Goal: Find specific page/section: Find specific page/section

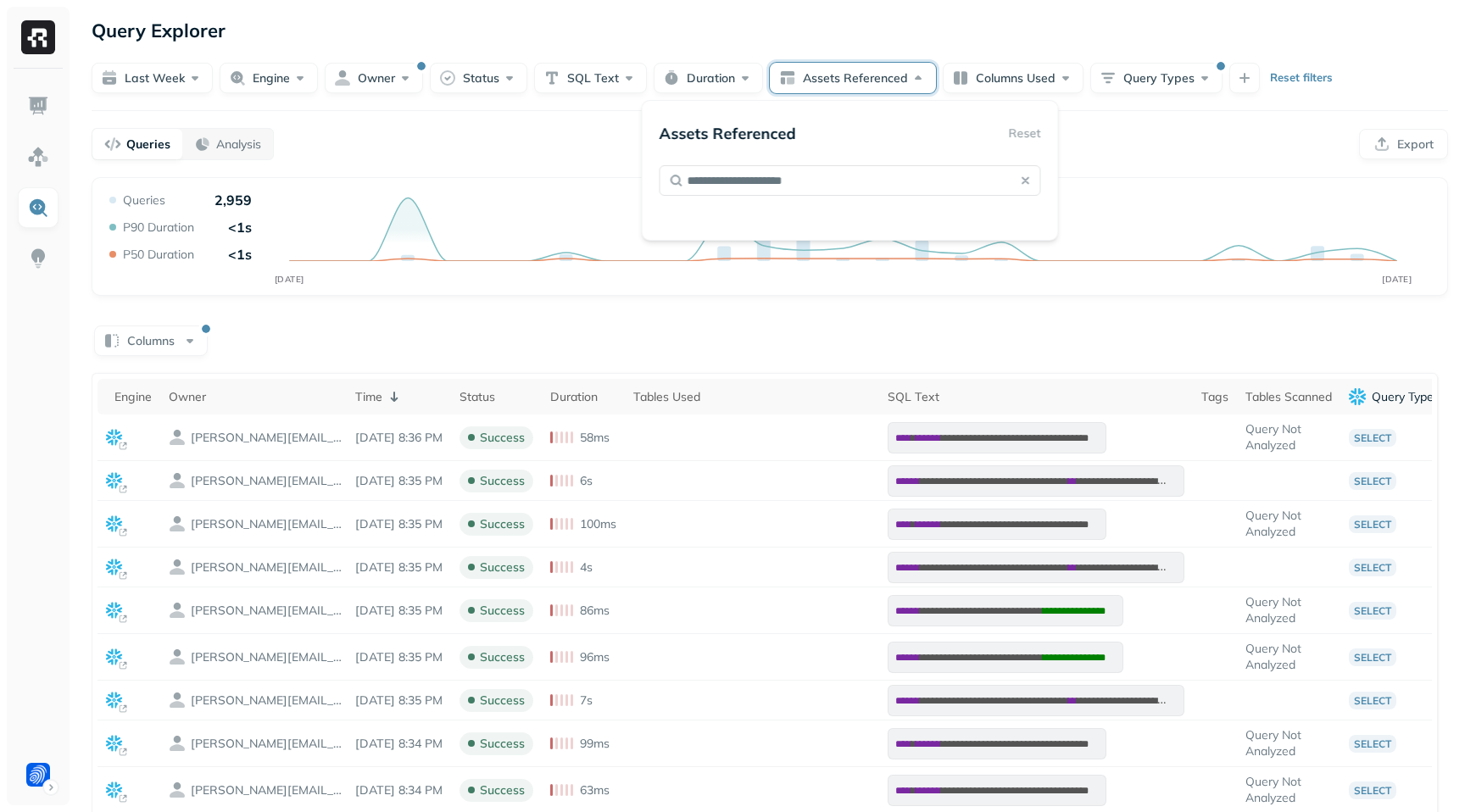
click at [1103, 128] on div "Queries Analysis Export" at bounding box center [770, 143] width 1357 height 32
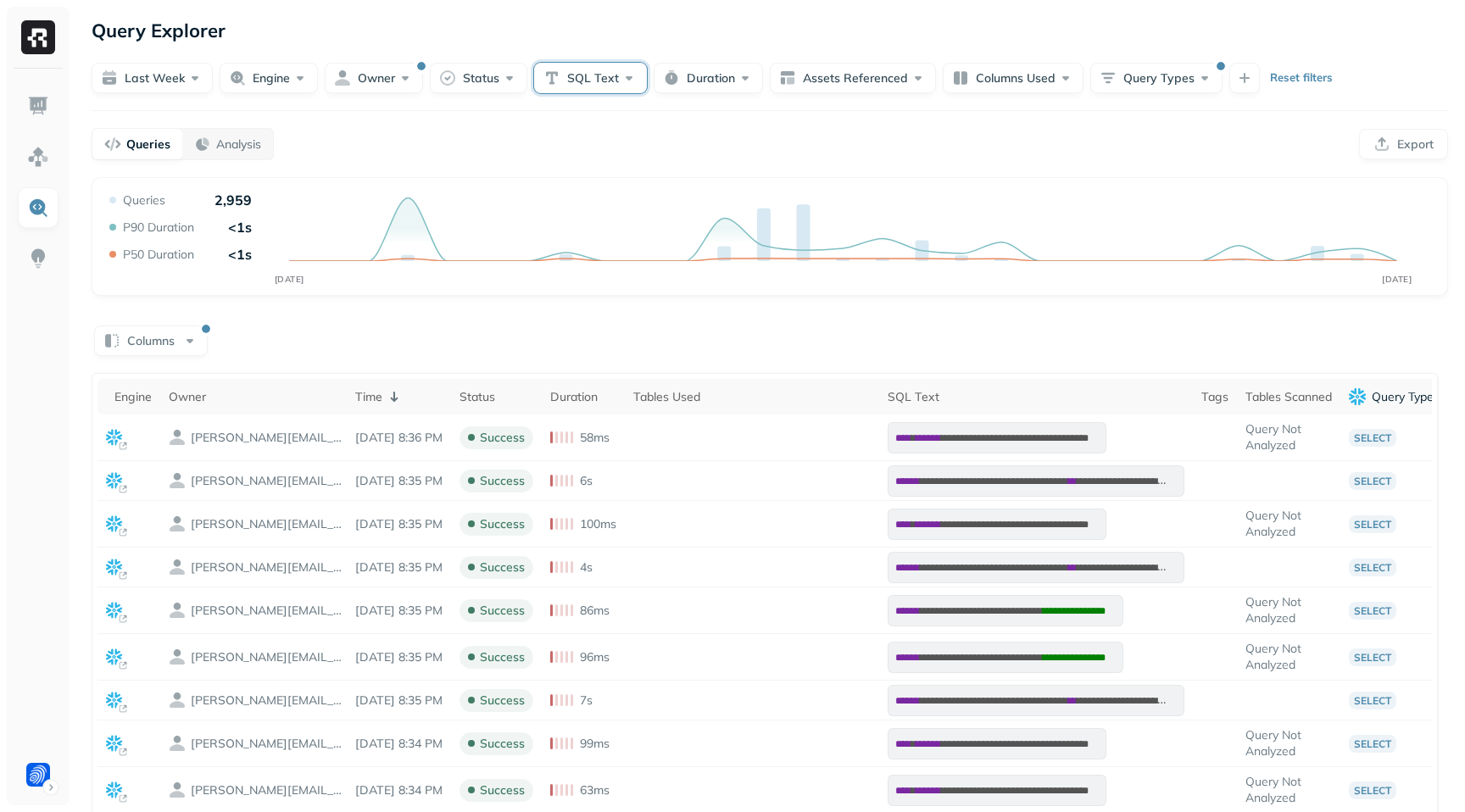
click at [572, 86] on button "SQL Text" at bounding box center [590, 78] width 113 height 31
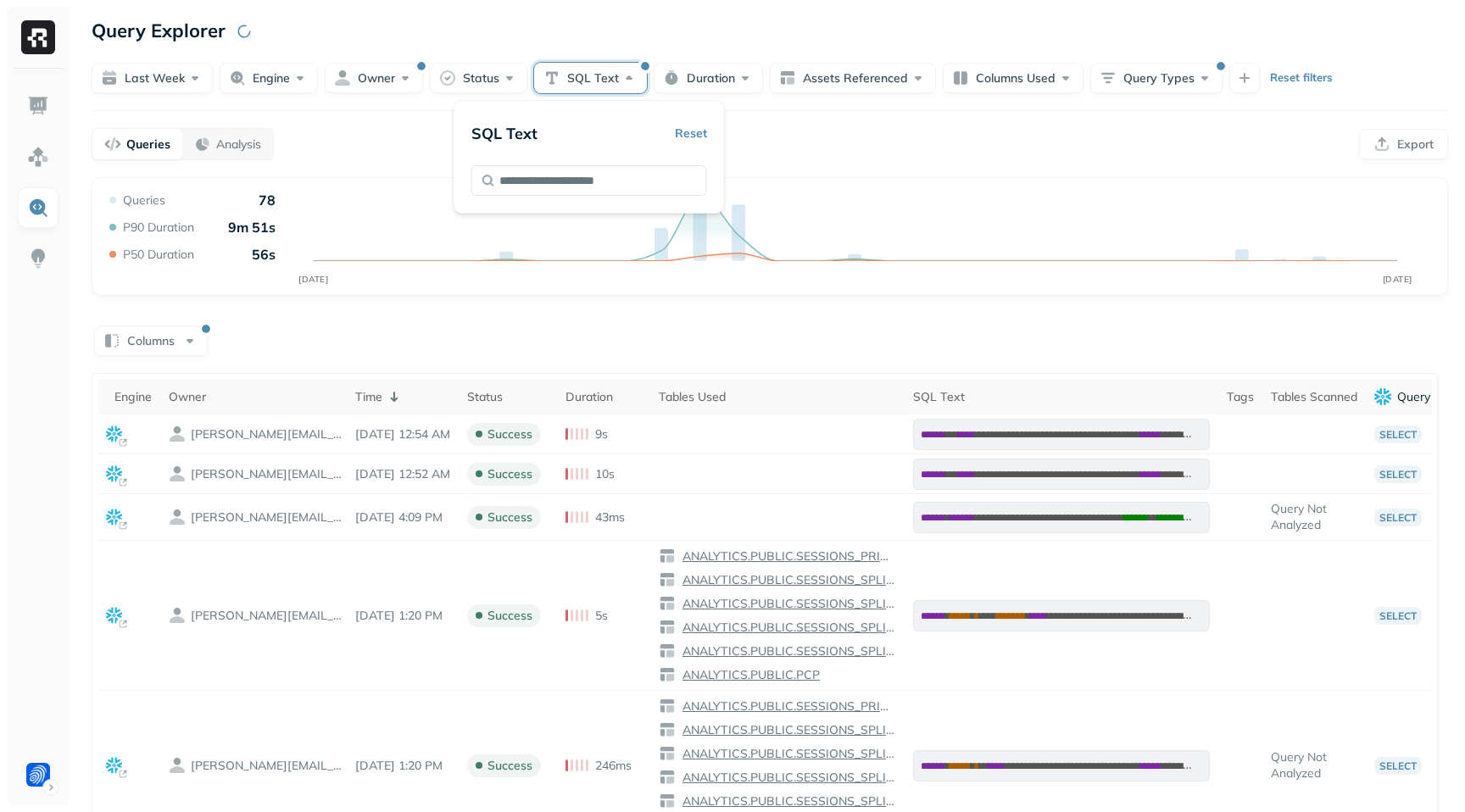
type input "**********"
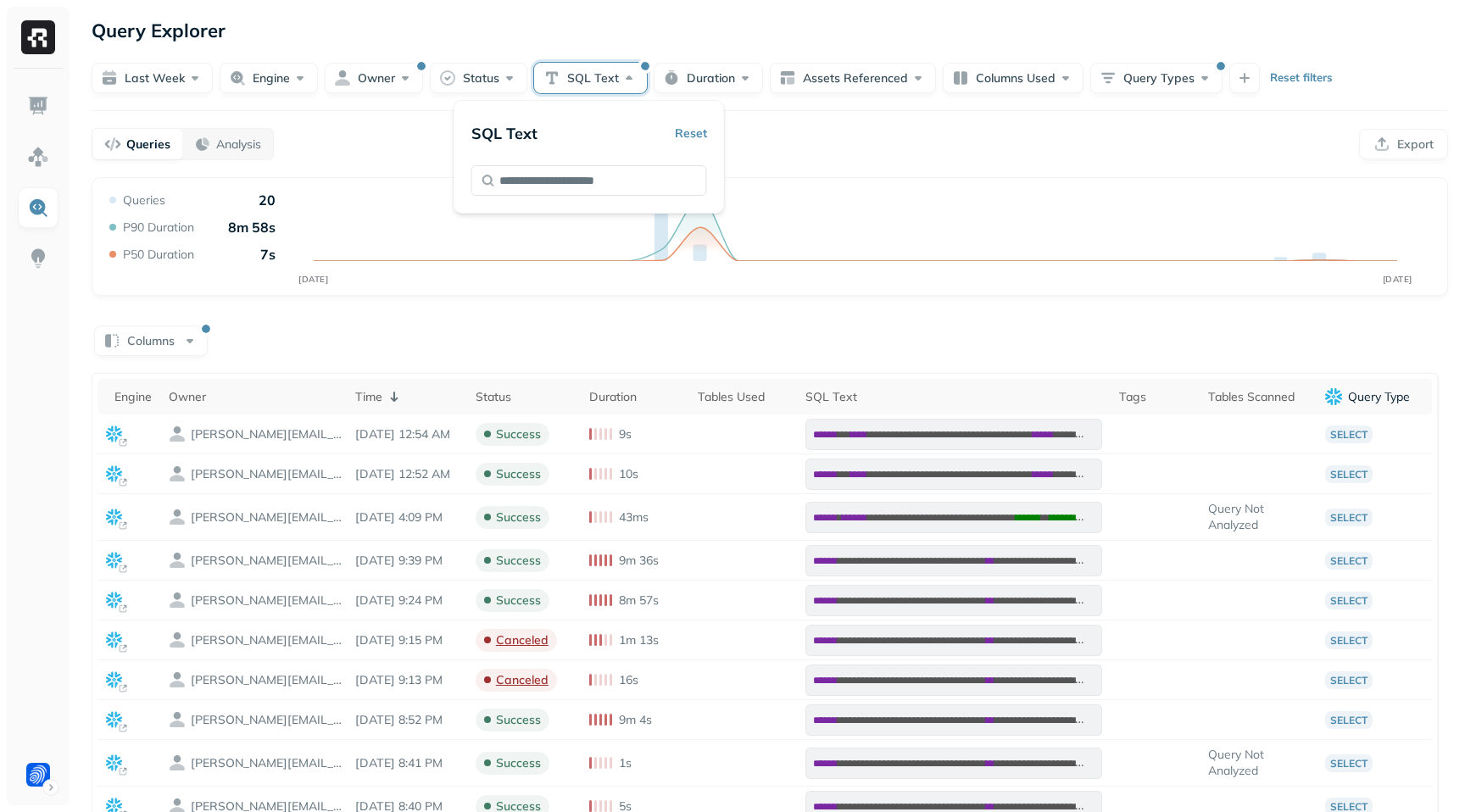
click at [883, 149] on div "Queries Analysis Export" at bounding box center [770, 143] width 1357 height 32
click at [376, 76] on button "Owner" at bounding box center [373, 78] width 98 height 31
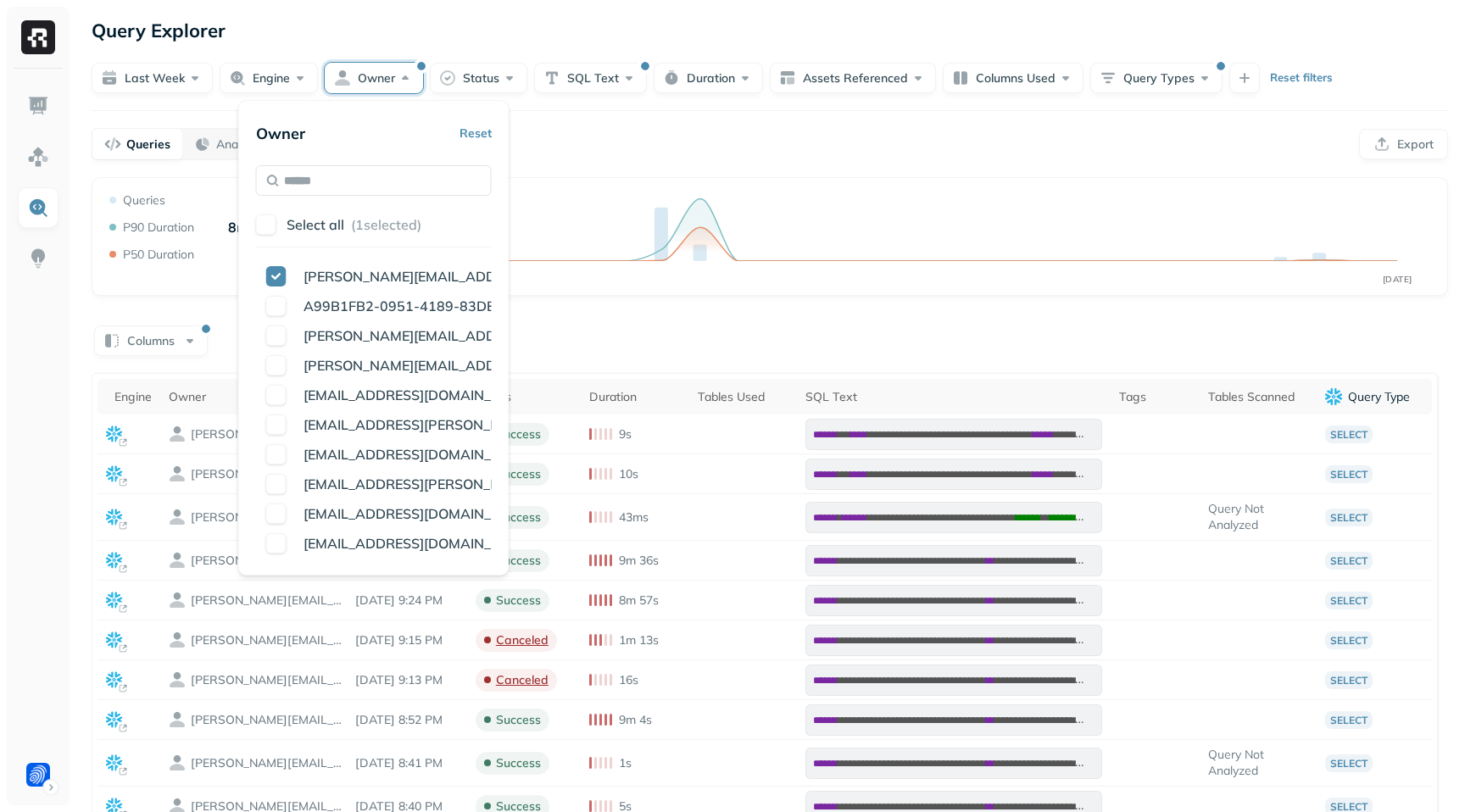
click at [481, 132] on button "Reset" at bounding box center [476, 133] width 32 height 31
click at [794, 130] on div "Queries Analysis Export" at bounding box center [770, 143] width 1357 height 32
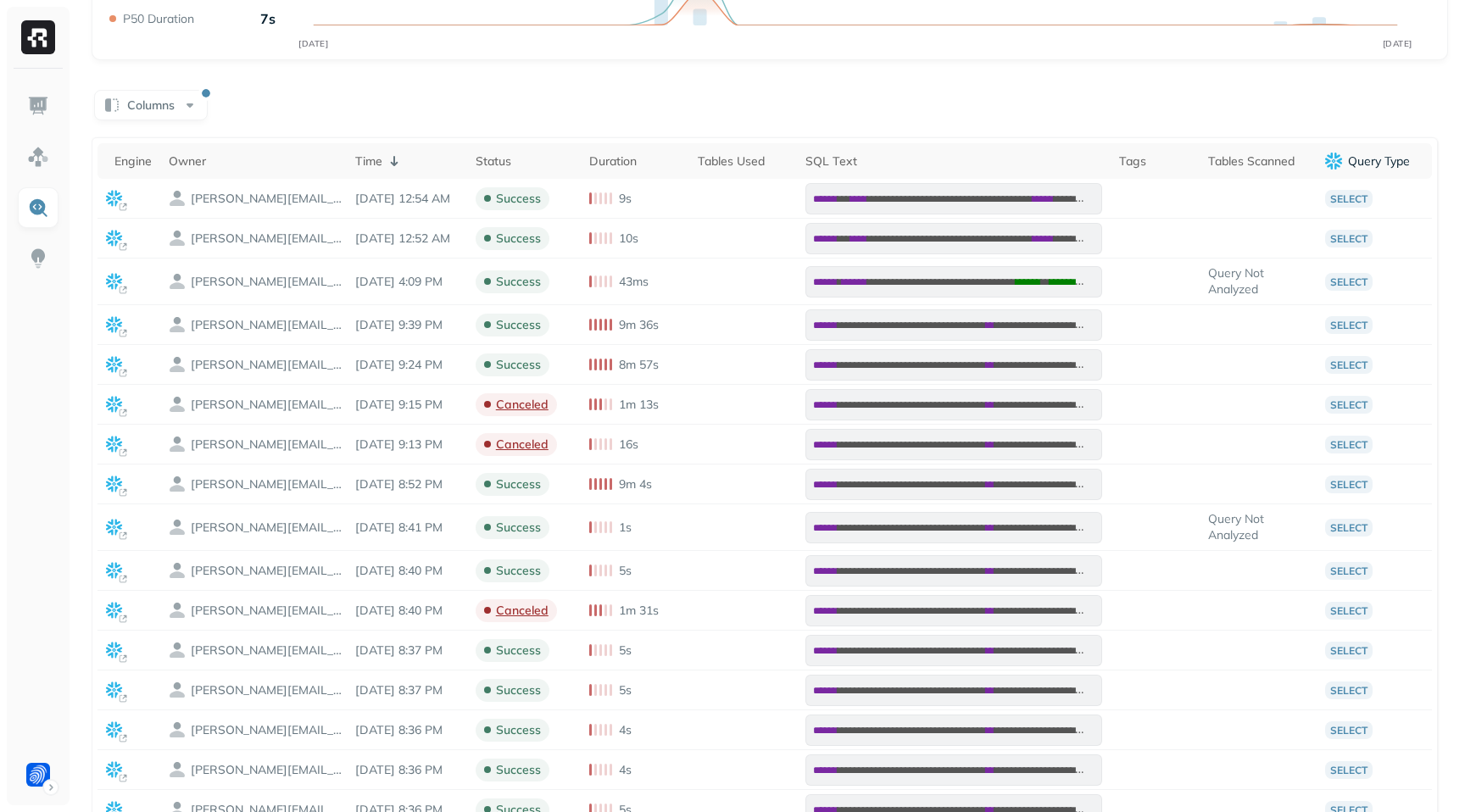
scroll to position [315, 0]
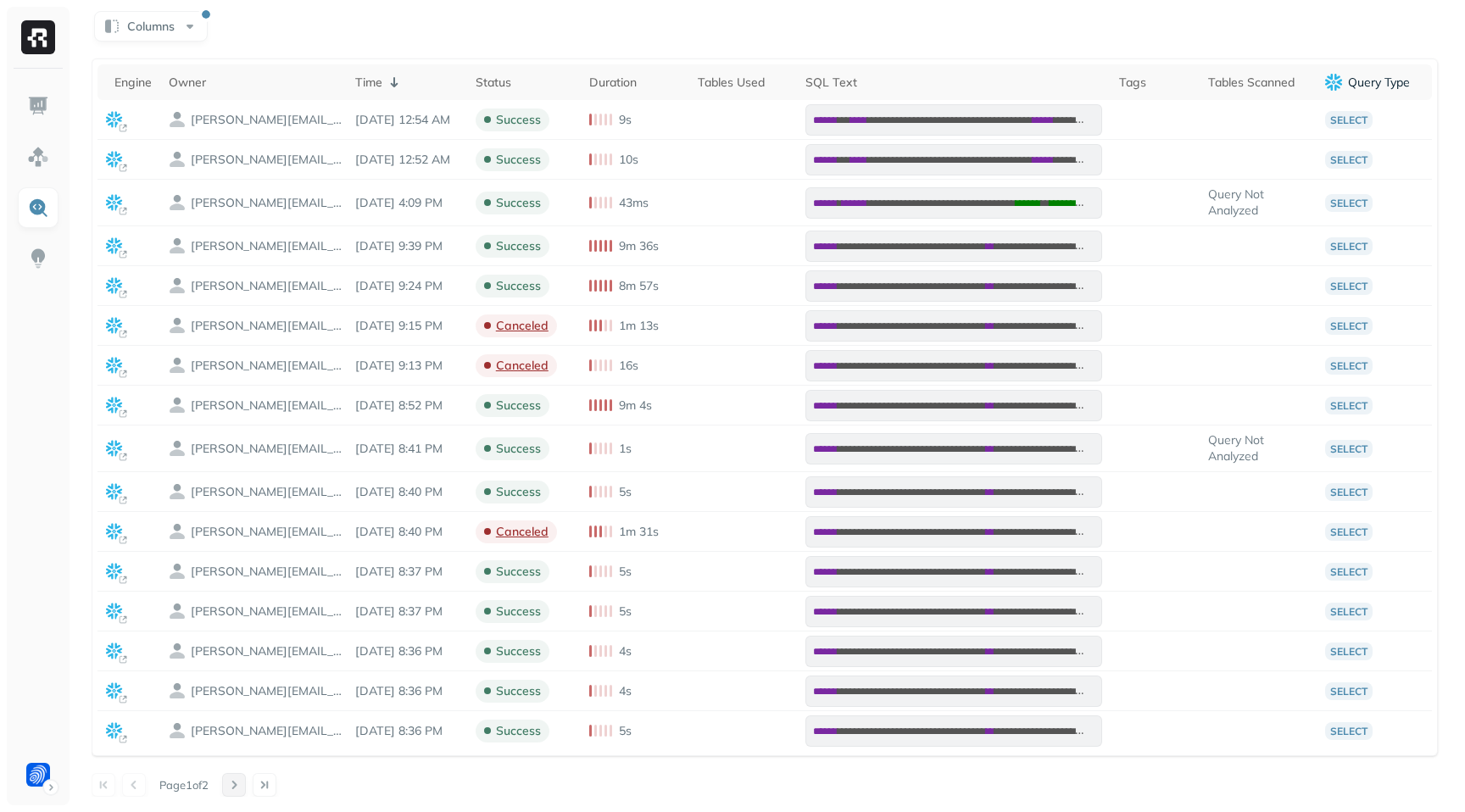
click at [246, 780] on button at bounding box center [233, 784] width 24 height 24
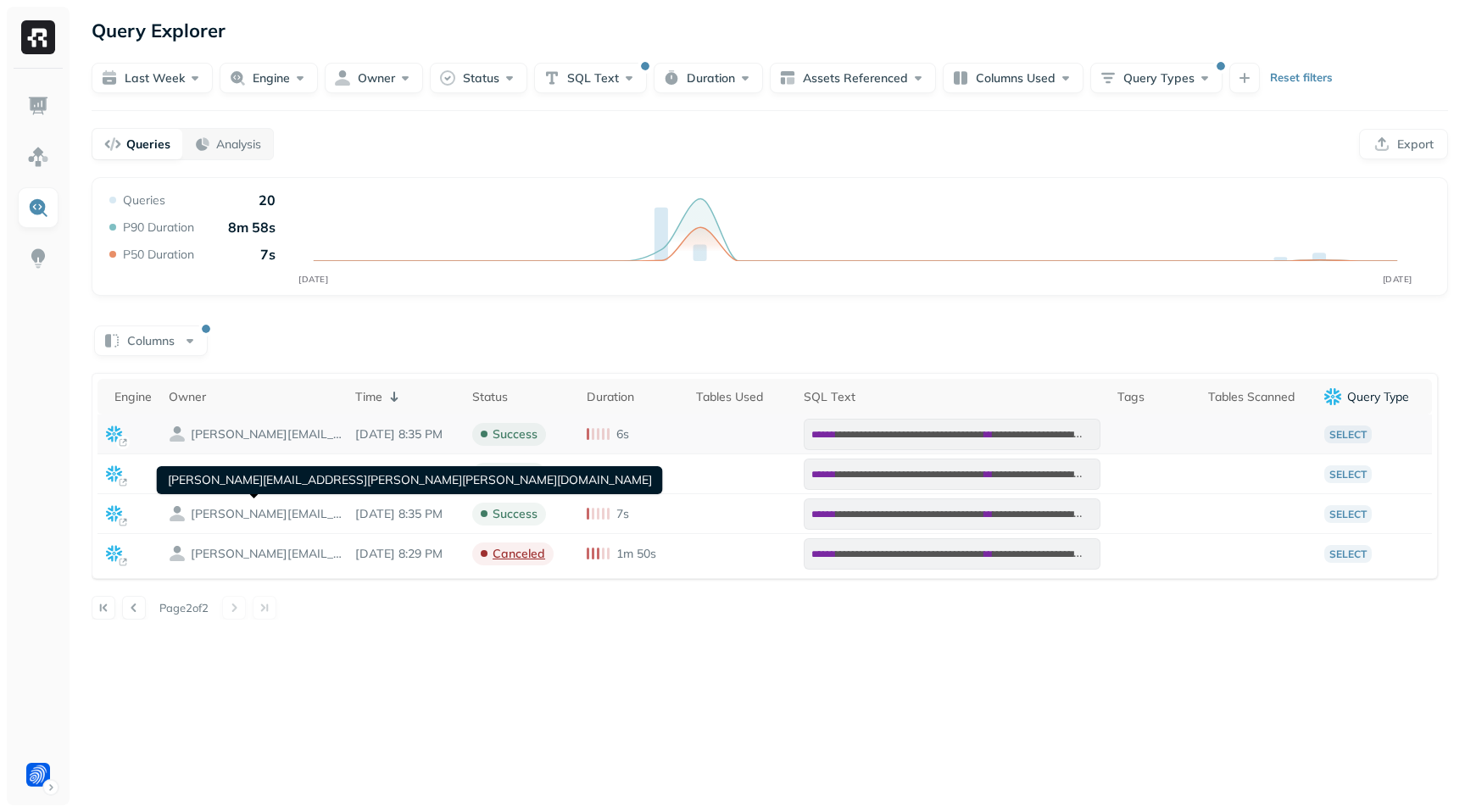
scroll to position [0, 0]
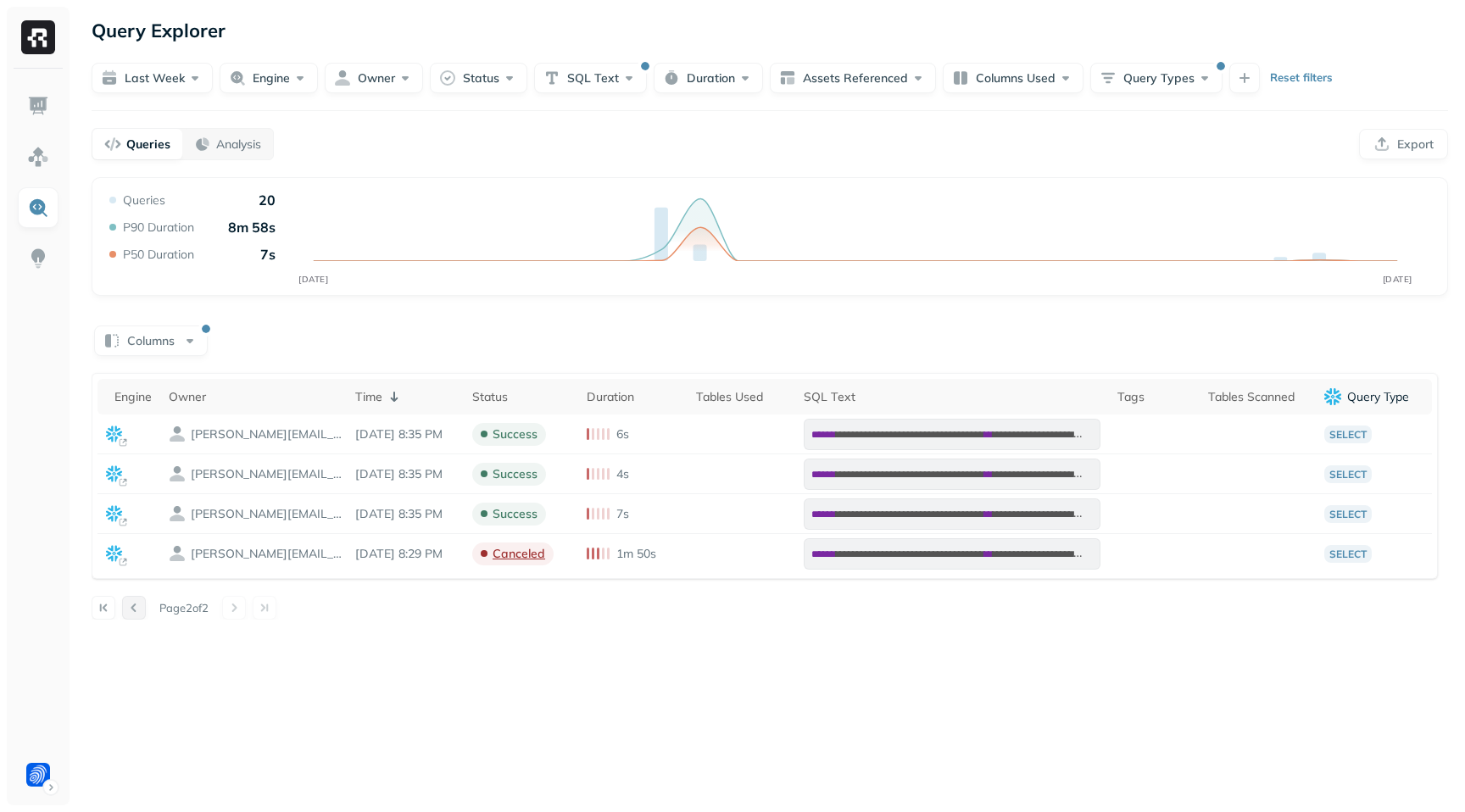
click at [138, 608] on button at bounding box center [134, 607] width 24 height 24
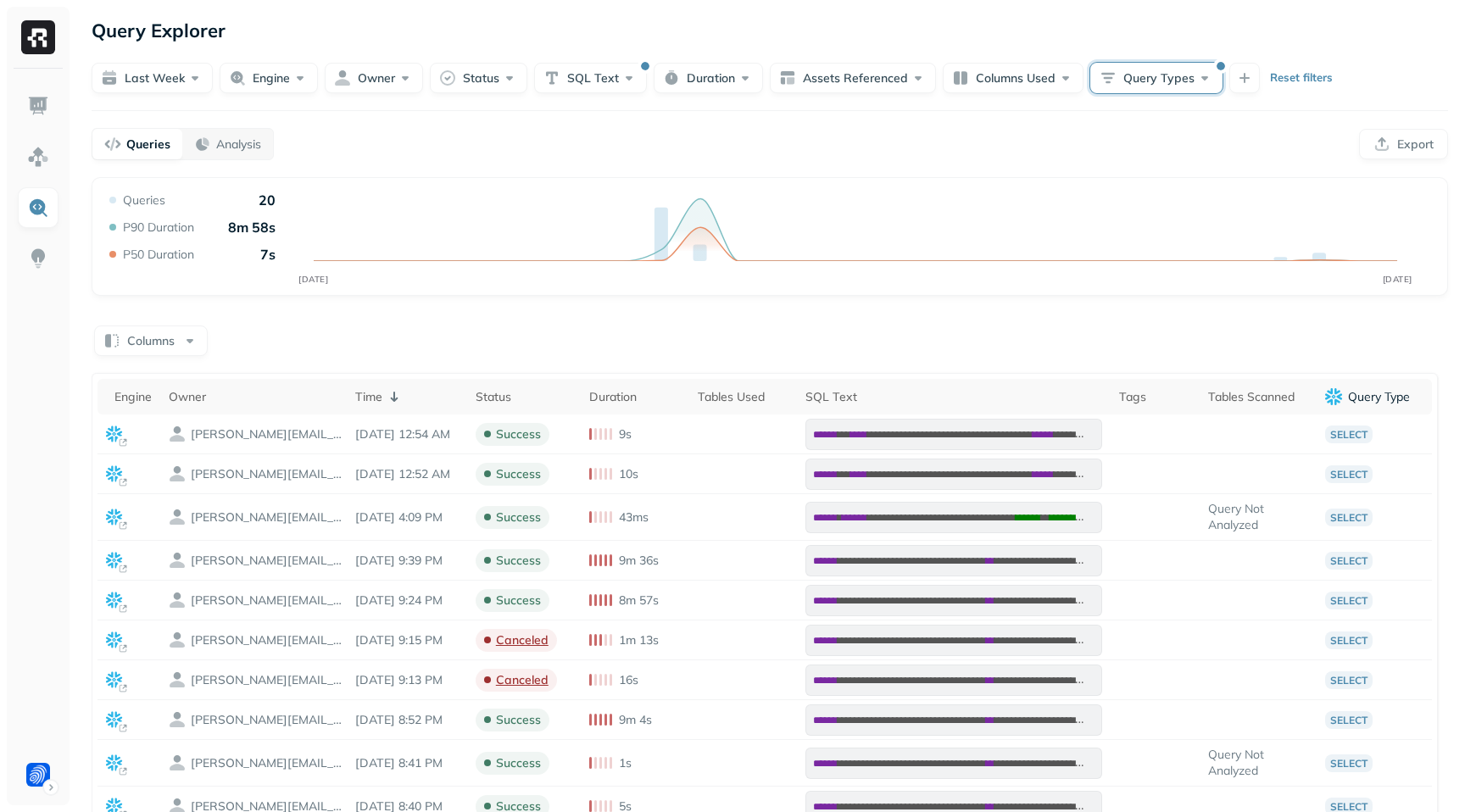
click at [1134, 72] on button "Query Types" at bounding box center [1156, 78] width 132 height 31
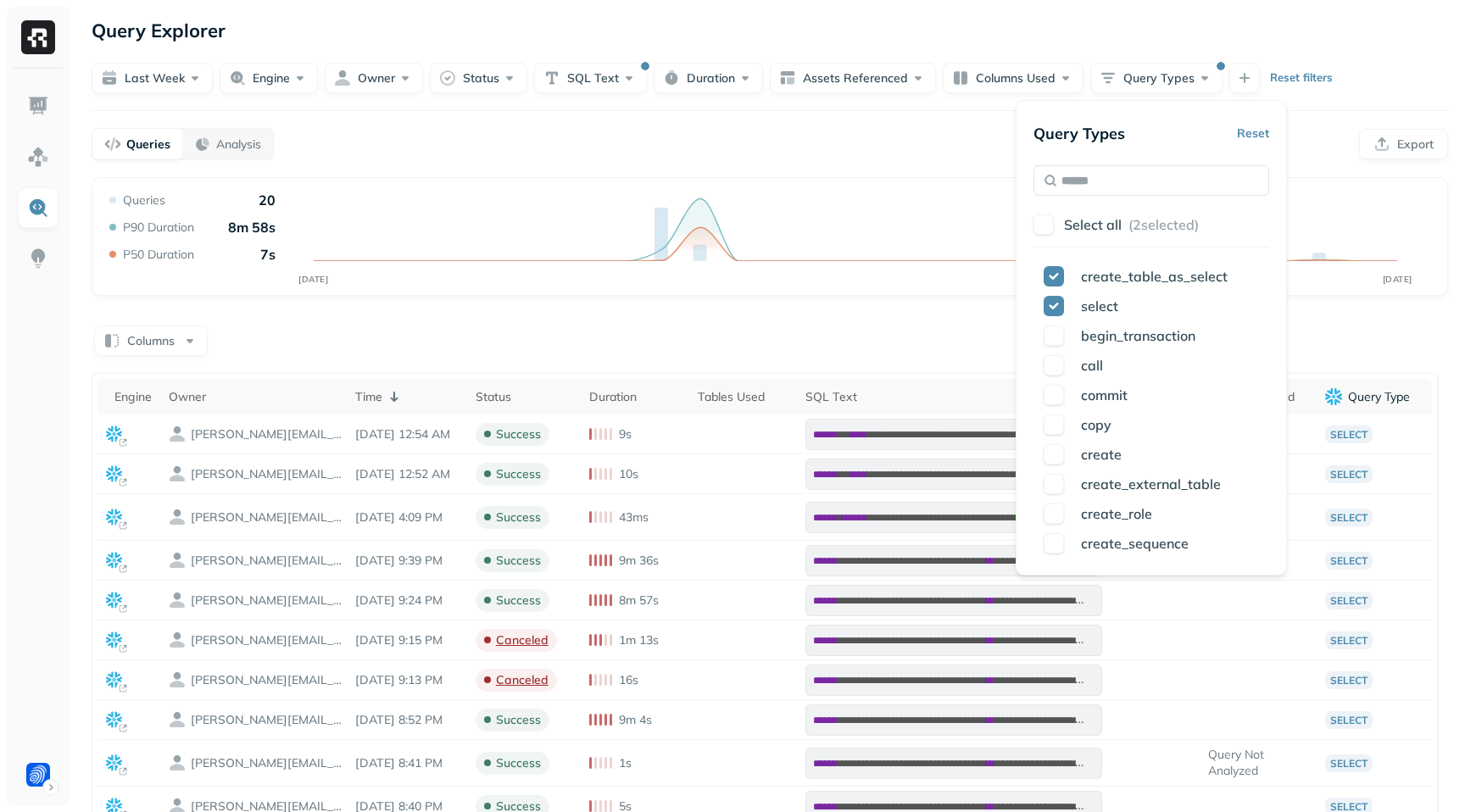
click at [1103, 33] on div "Query Explorer" at bounding box center [770, 30] width 1357 height 31
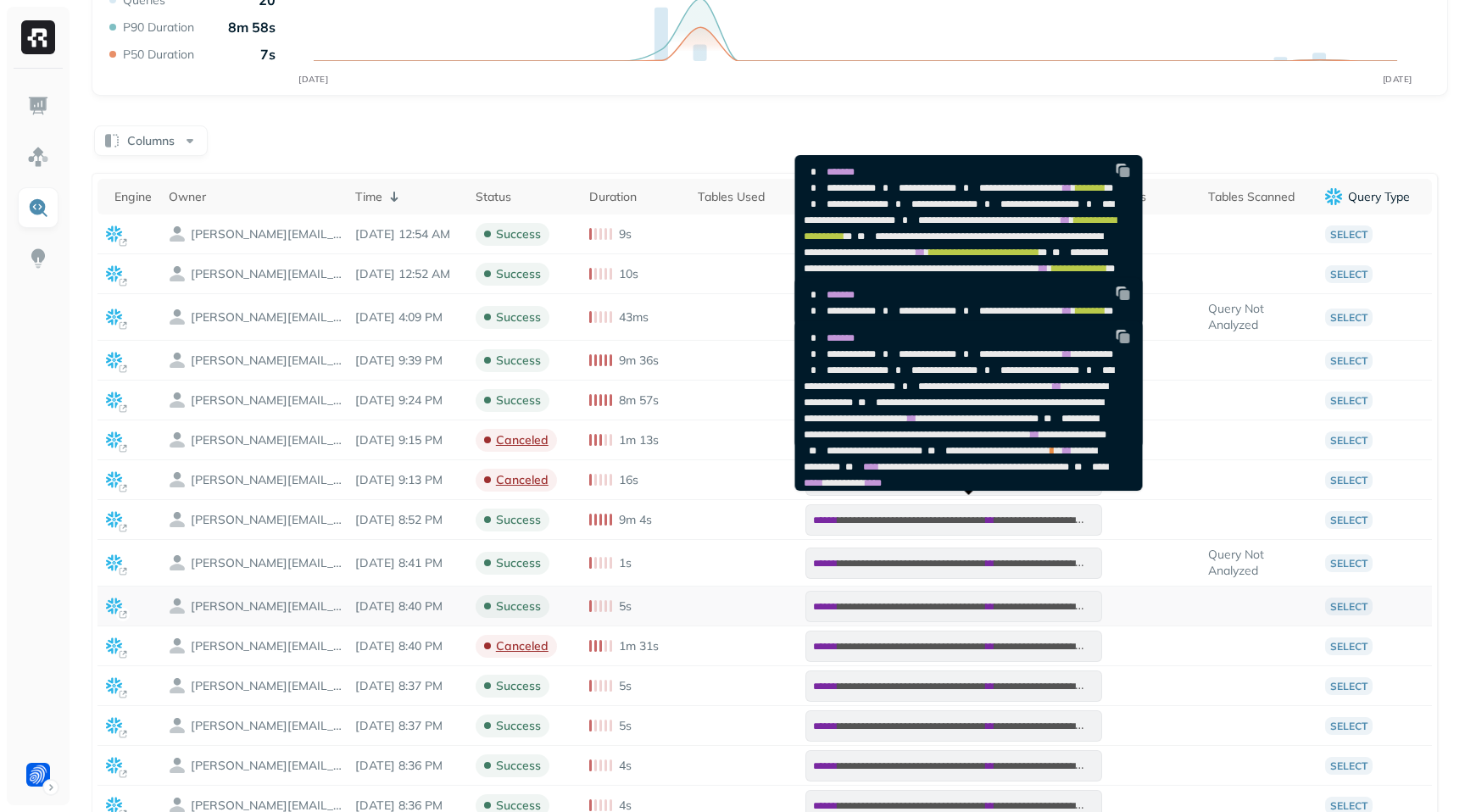
scroll to position [315, 0]
